Goal: Navigation & Orientation: Find specific page/section

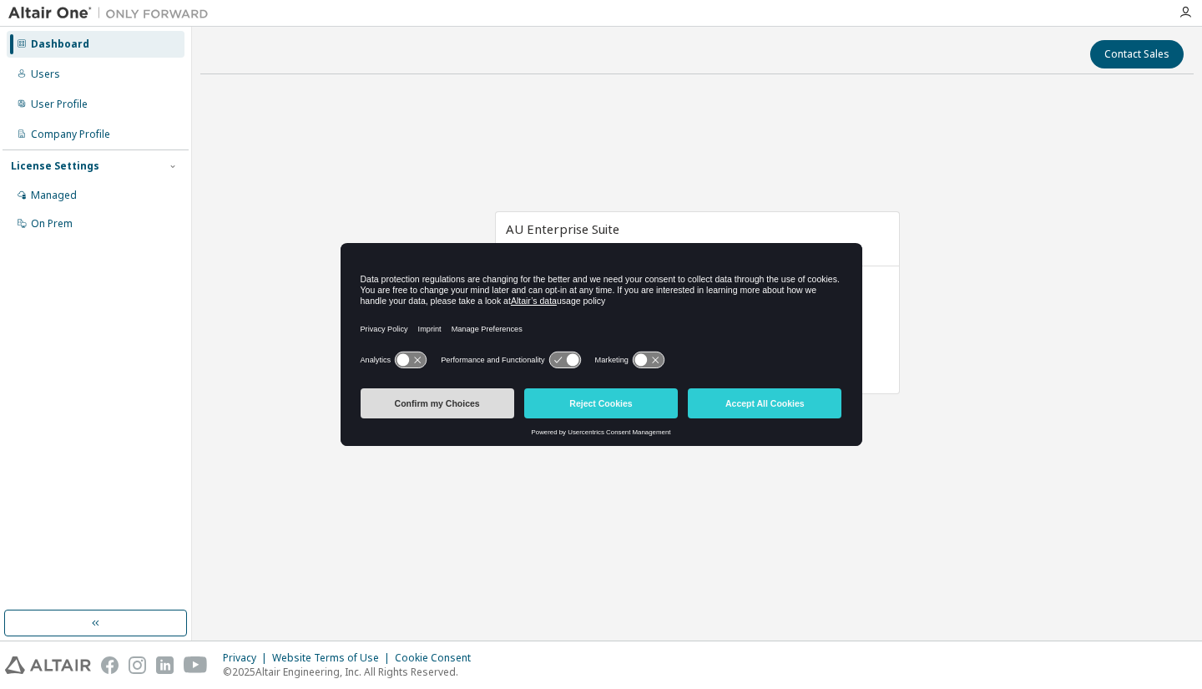
click at [480, 406] on button "Confirm my Choices" at bounding box center [438, 403] width 154 height 30
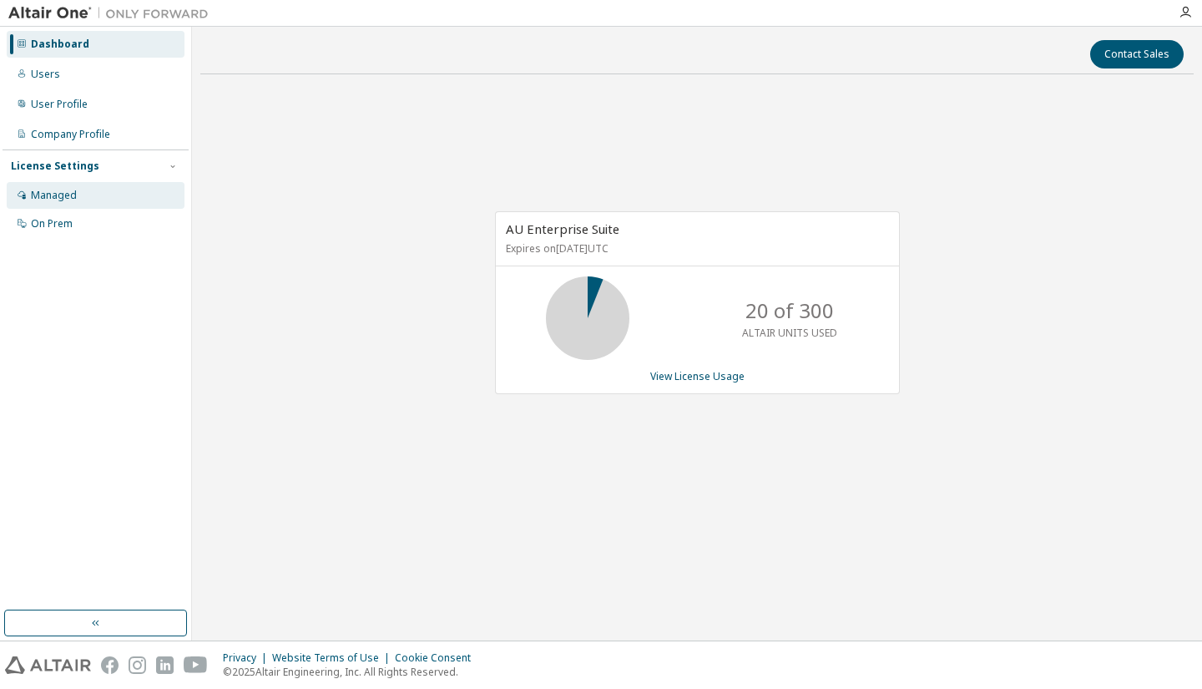
click at [88, 191] on div "Managed" at bounding box center [96, 195] width 178 height 27
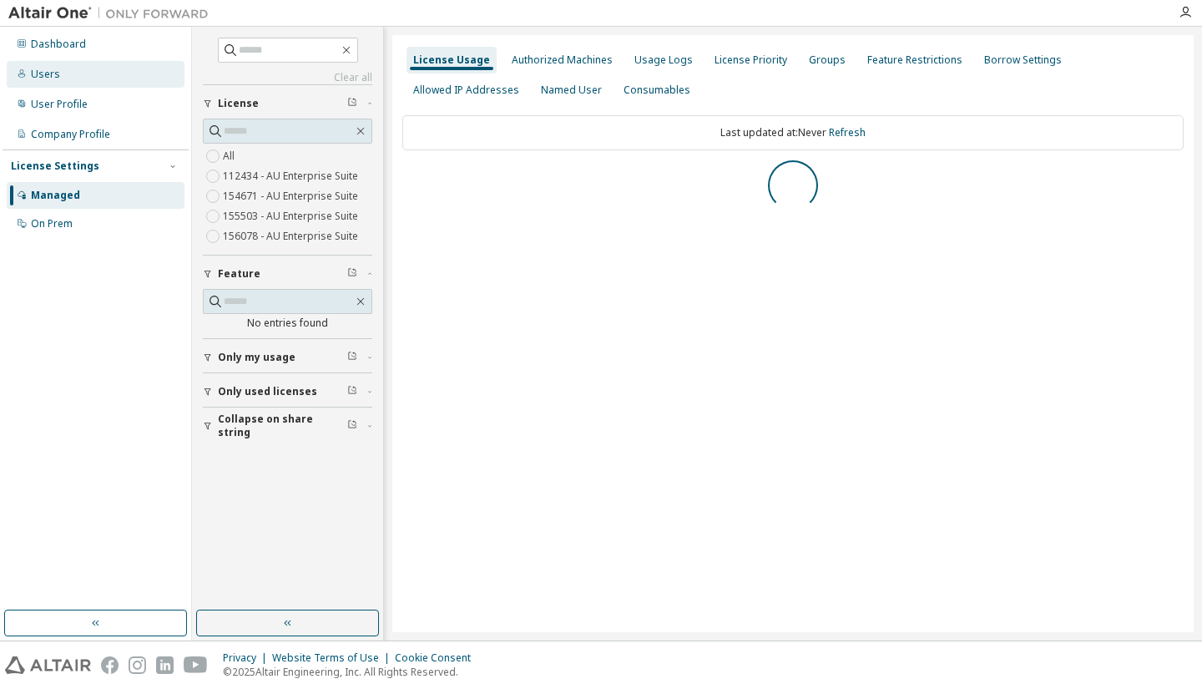
click at [102, 73] on div "Users" at bounding box center [96, 74] width 178 height 27
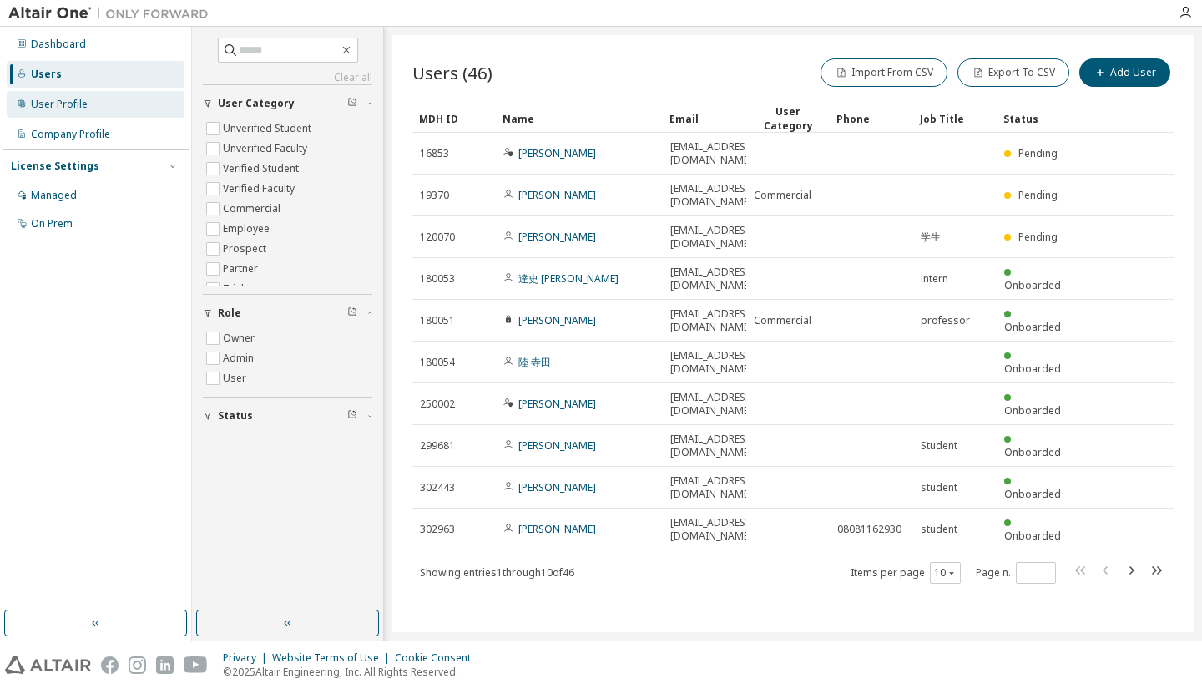
click at [99, 104] on div "User Profile" at bounding box center [96, 104] width 178 height 27
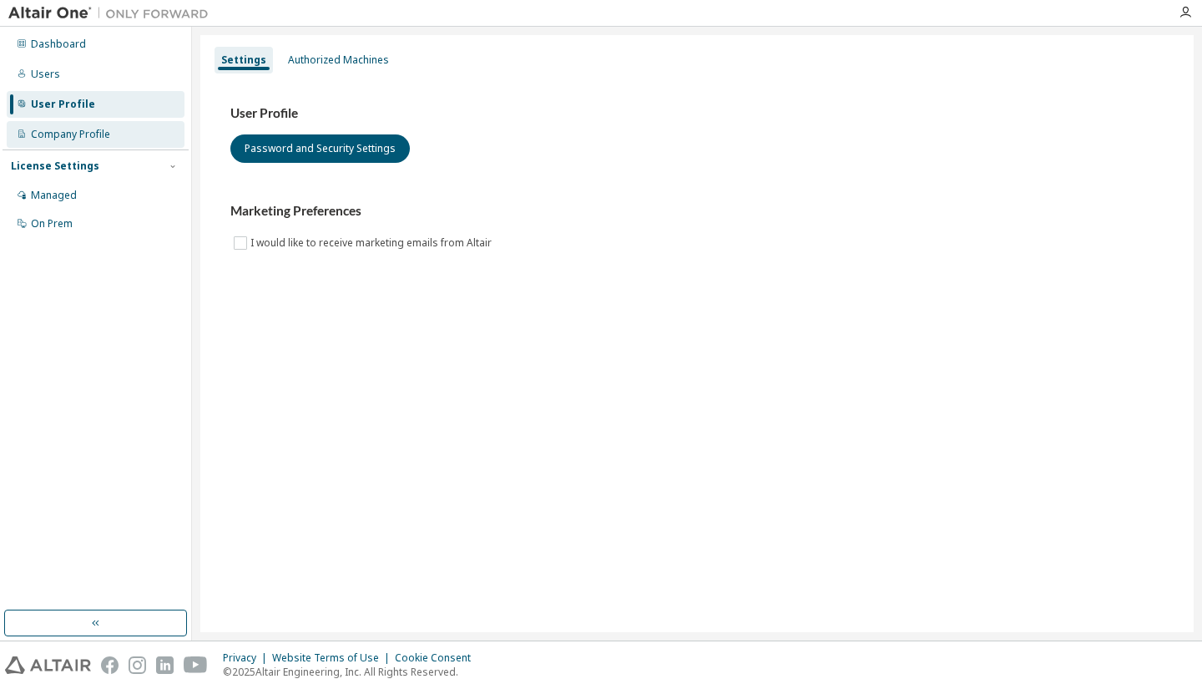
click at [99, 124] on div "Company Profile" at bounding box center [96, 134] width 178 height 27
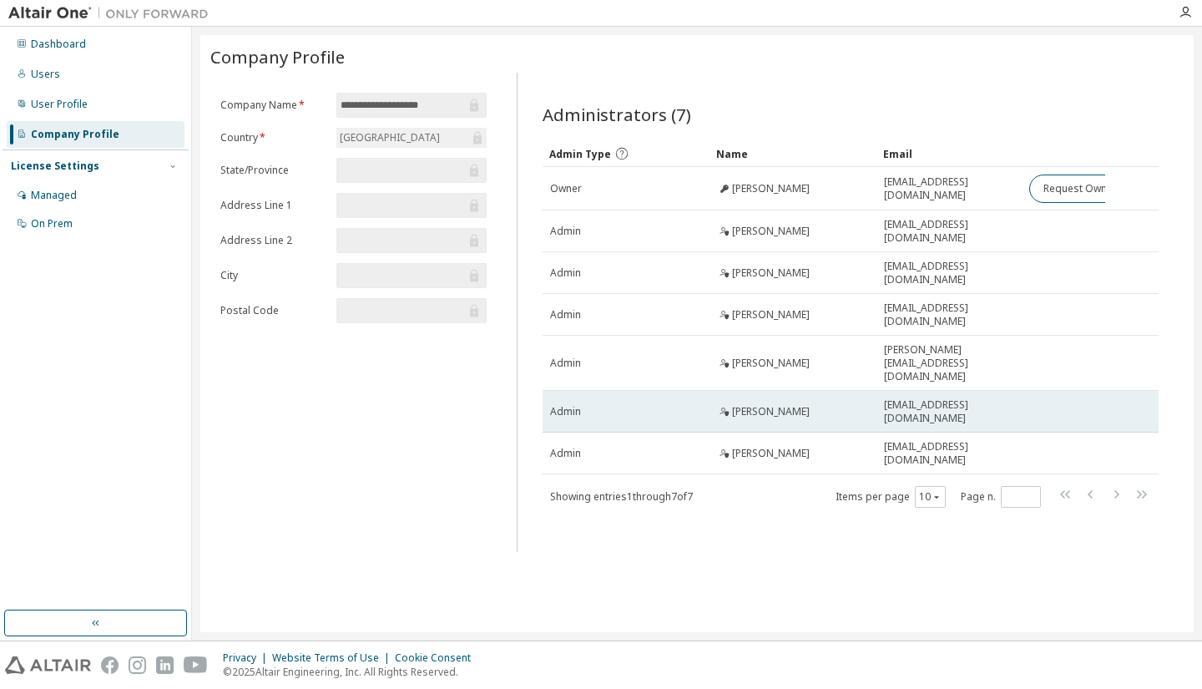
click at [701, 405] on div "Admin" at bounding box center [626, 411] width 152 height 13
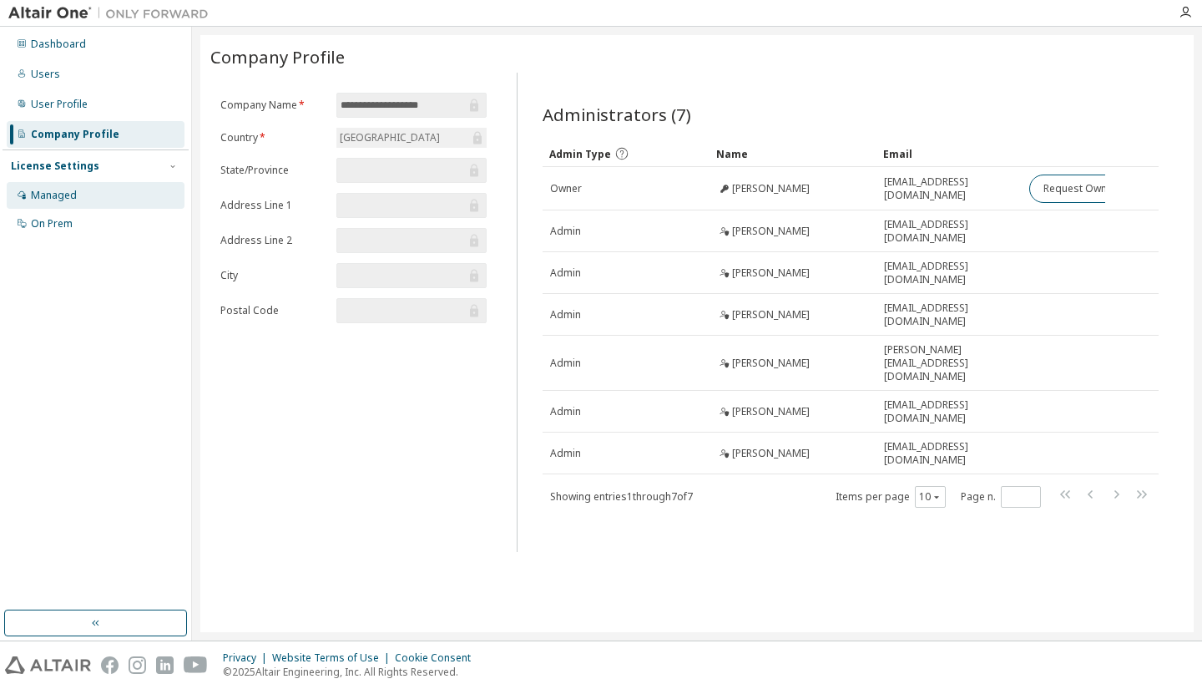
click at [115, 188] on div "Managed" at bounding box center [96, 195] width 178 height 27
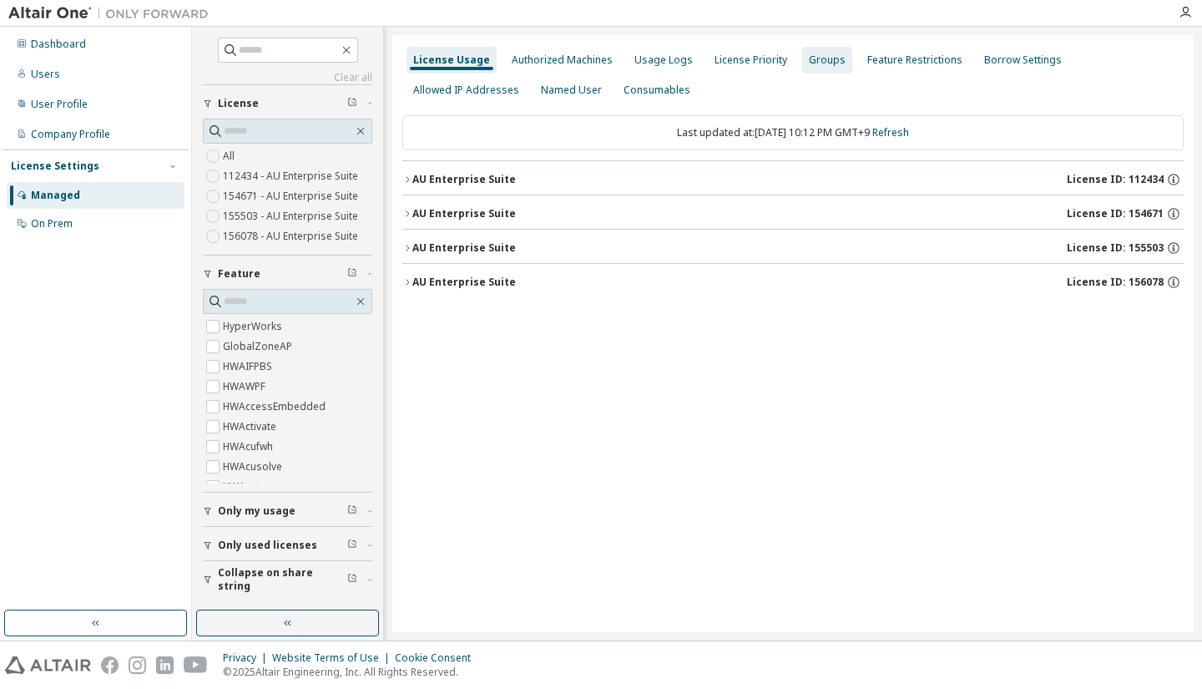
click at [823, 68] on div "Groups" at bounding box center [827, 60] width 50 height 27
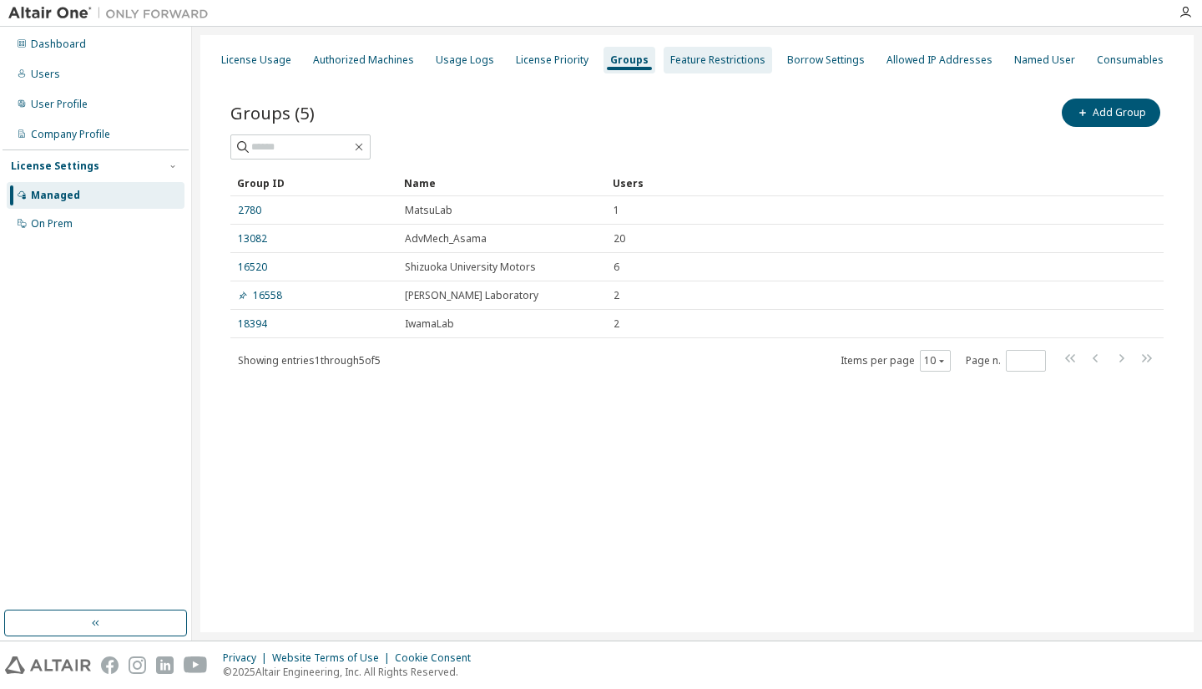
click at [753, 58] on div "Feature Restrictions" at bounding box center [718, 60] width 109 height 27
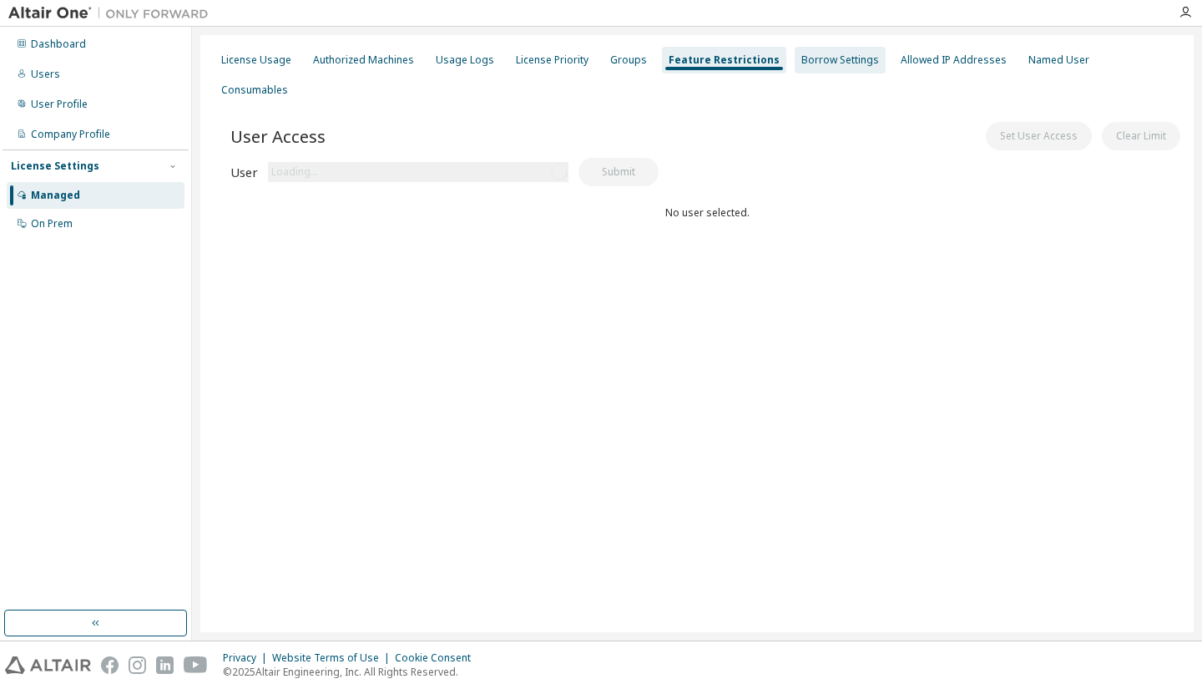
click at [844, 53] on div "Borrow Settings" at bounding box center [840, 60] width 91 height 27
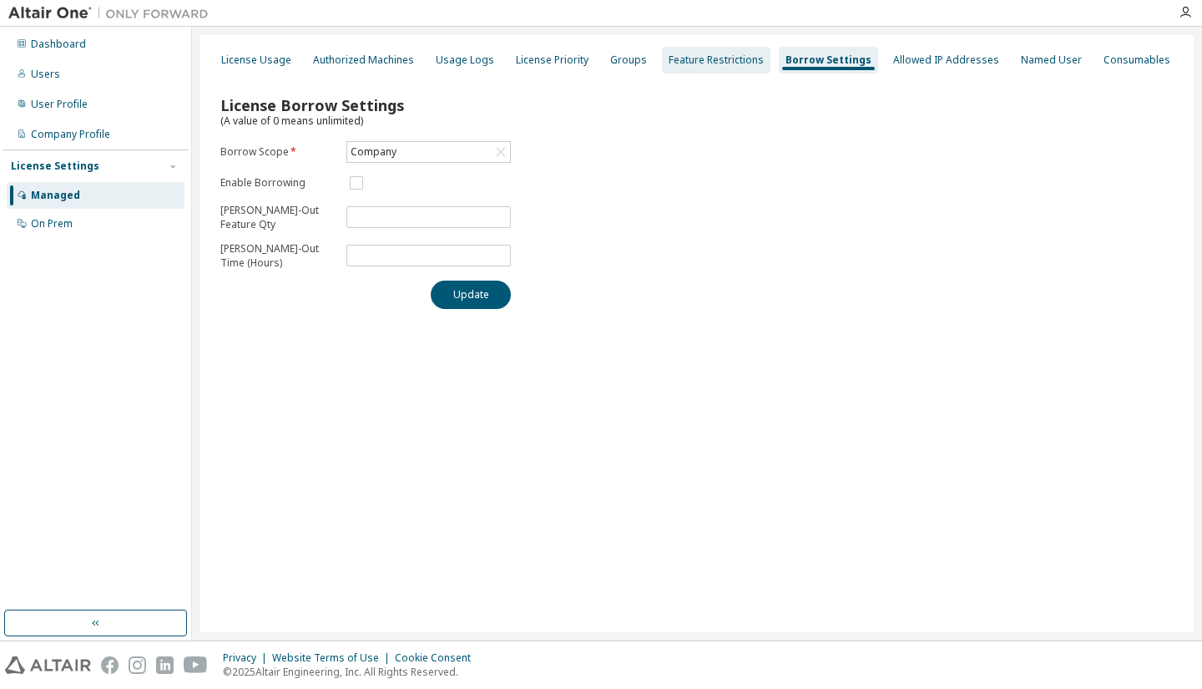
click at [731, 52] on div "Feature Restrictions" at bounding box center [716, 60] width 109 height 27
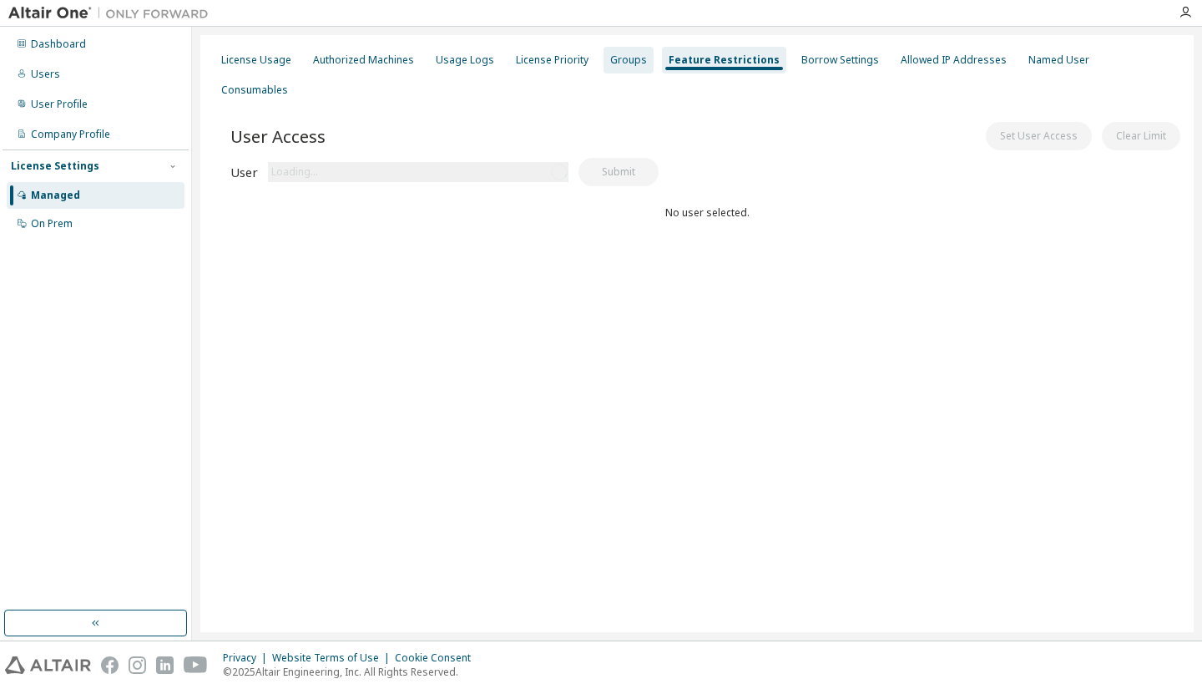
click at [627, 49] on div "Groups" at bounding box center [629, 60] width 50 height 27
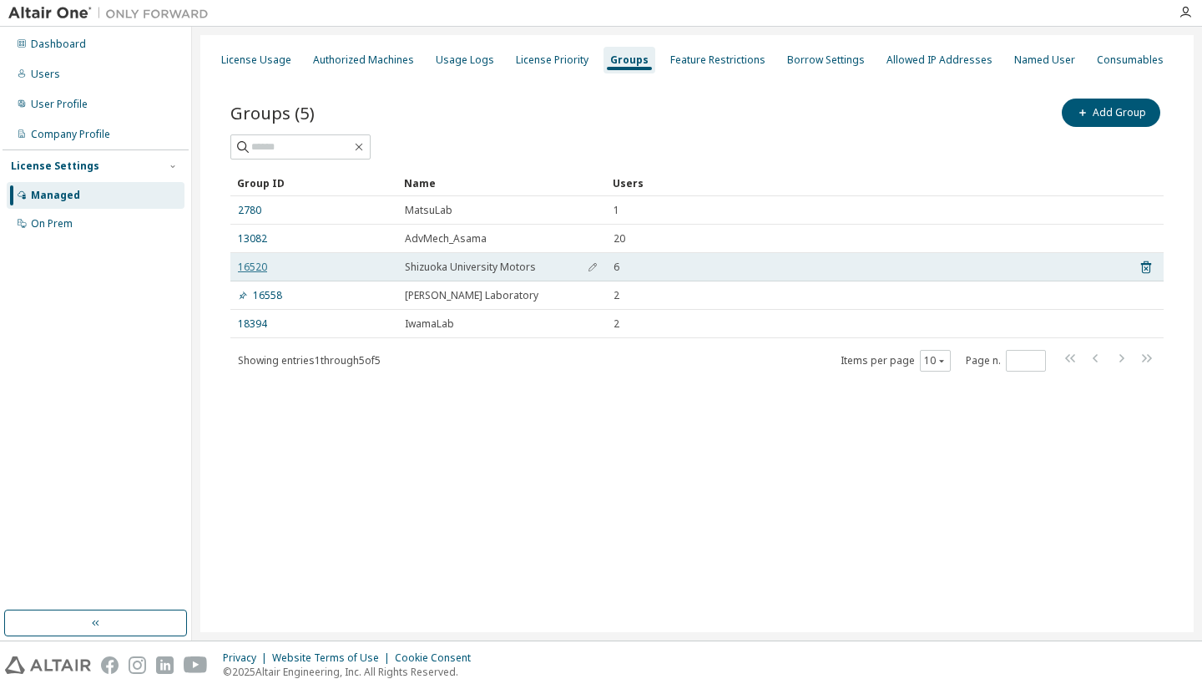
click at [244, 268] on link "16520" at bounding box center [252, 266] width 29 height 13
